Goal: Navigation & Orientation: Find specific page/section

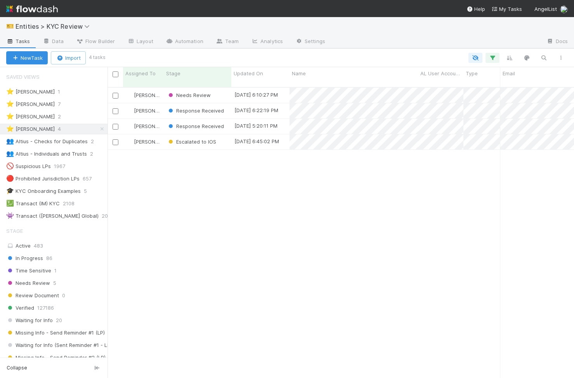
scroll to position [297, 467]
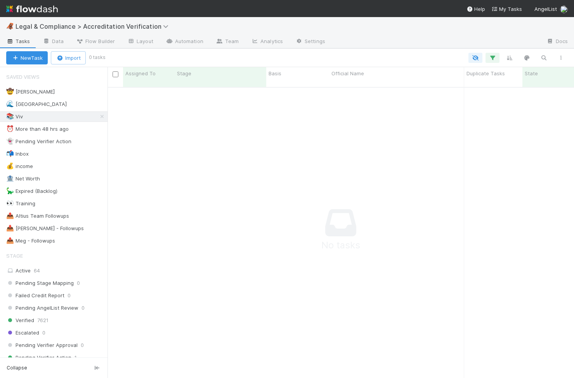
scroll to position [297, 467]
